Goal: Information Seeking & Learning: Learn about a topic

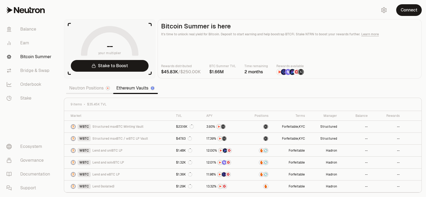
click at [108, 86] on div at bounding box center [108, 88] width 4 height 4
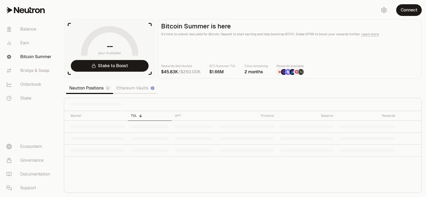
click at [102, 88] on link "Neutron Positions" at bounding box center [89, 88] width 47 height 11
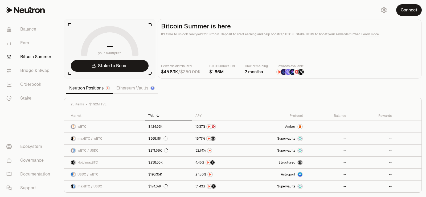
click at [95, 104] on span "$1.92M TVL" at bounding box center [97, 104] width 17 height 4
drag, startPoint x: 229, startPoint y: 75, endPoint x: 214, endPoint y: 75, distance: 15.2
click at [214, 75] on main "Bitcoin Summer is here It's time to unlock real yield for Bitcoin. Deposit to s…" at bounding box center [290, 49] width 264 height 60
click at [283, 74] on img at bounding box center [284, 72] width 6 height 6
